Goal: Find specific page/section: Find specific page/section

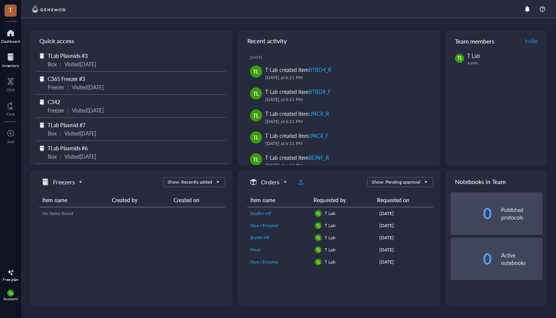
click at [16, 54] on div at bounding box center [10, 57] width 17 height 12
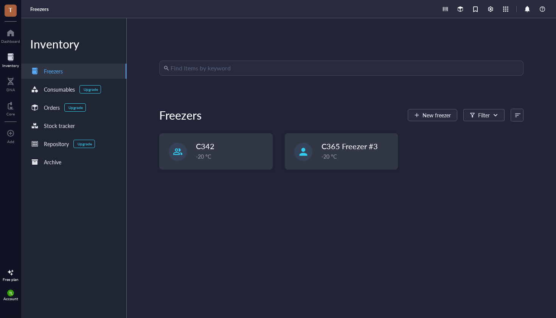
click at [208, 67] on input "search" at bounding box center [344, 68] width 348 height 14
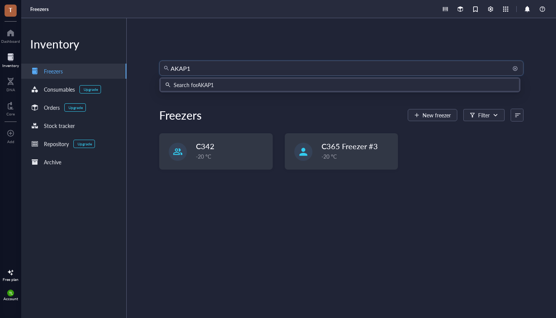
type input "AKAP11"
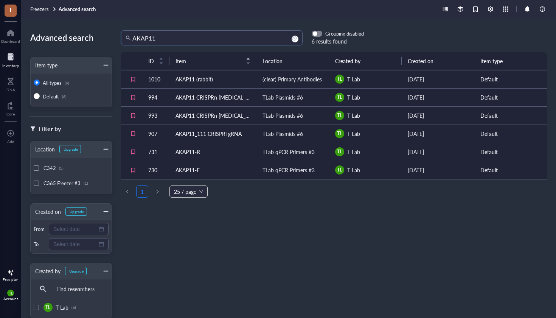
drag, startPoint x: 175, startPoint y: 39, endPoint x: 118, endPoint y: 39, distance: 57.1
click at [118, 39] on div "AKAP11 AKAP11 Grouping disabled 6 results found" at bounding box center [238, 37] width 252 height 15
type input "RBM12"
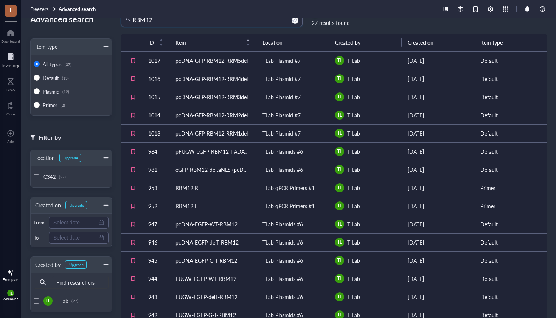
scroll to position [20, 0]
